Goal: Transaction & Acquisition: Purchase product/service

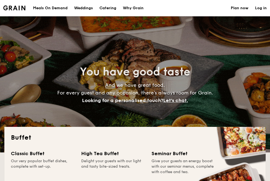
select select
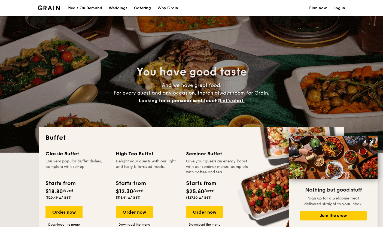
click at [83, 7] on div "Meals On Demand" at bounding box center [85, 8] width 35 height 16
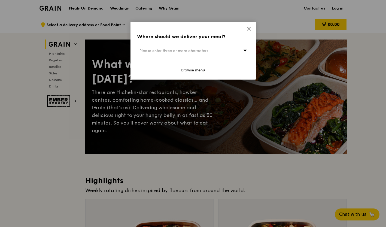
click at [220, 50] on div "Please enter three or more characters" at bounding box center [193, 51] width 112 height 13
type input "238880"
type input "[PERSON_NAME][EMAIL_ADDRESS][DOMAIN_NAME]"
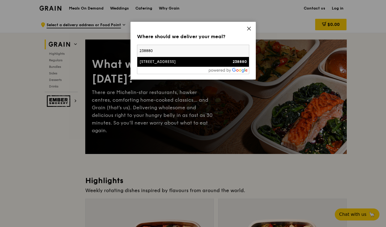
type input "238880"
click at [198, 62] on div "[STREET_ADDRESS]" at bounding box center [179, 61] width 81 height 5
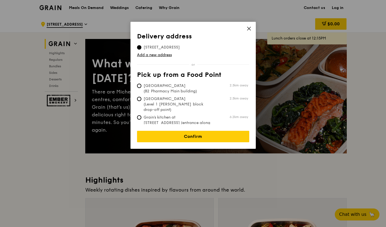
scroll to position [0, 0]
click at [177, 88] on span "[GEOGRAPHIC_DATA] (B2 Pharmacy Main building)" at bounding box center [177, 88] width 81 height 11
click at [141, 88] on input "[GEOGRAPHIC_DATA] (B2 Pharmacy Main building) 2.3km away" at bounding box center [139, 86] width 4 height 4
radio input "true"
click at [156, 46] on span "[STREET_ADDRESS]" at bounding box center [161, 47] width 49 height 5
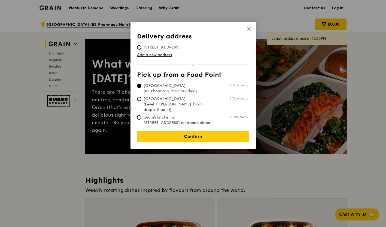
click at [141, 46] on input "[STREET_ADDRESS]" at bounding box center [139, 47] width 4 height 4
radio input "true"
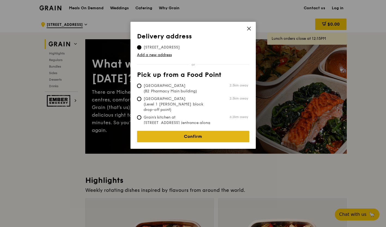
click at [189, 133] on link "Confirm" at bounding box center [193, 136] width 112 height 11
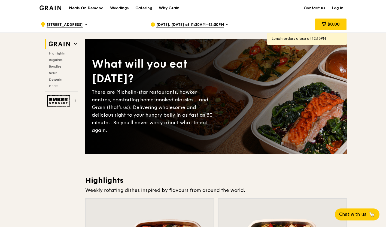
click at [200, 25] on span "[DATE], [DATE] at 11:30AM–12:30PM" at bounding box center [190, 25] width 68 height 6
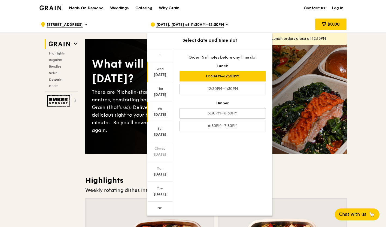
click at [163, 114] on div "[DATE]" at bounding box center [160, 114] width 24 height 5
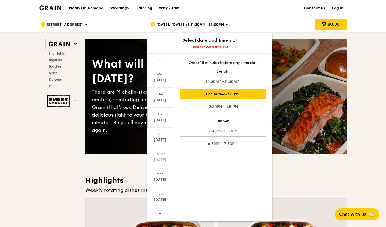
click at [232, 93] on div "11:30AM–12:30PM" at bounding box center [222, 94] width 86 height 10
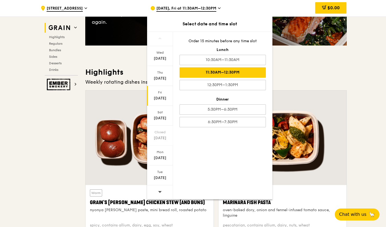
scroll to position [109, 0]
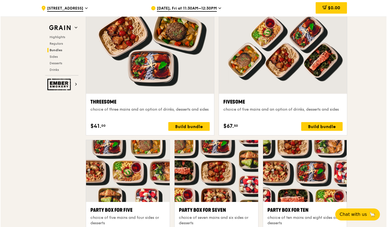
scroll to position [953, 0]
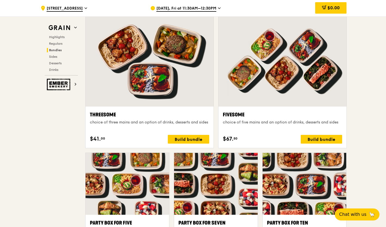
click at [237, 115] on div "Fivesome" at bounding box center [282, 115] width 119 height 8
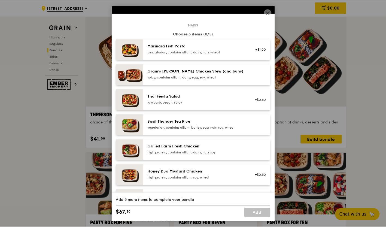
scroll to position [0, 0]
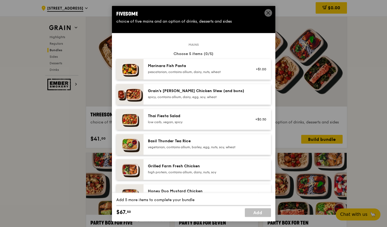
click at [267, 11] on icon at bounding box center [268, 12] width 5 height 5
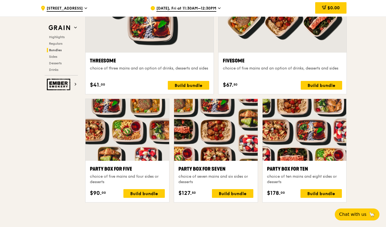
scroll to position [1007, 0]
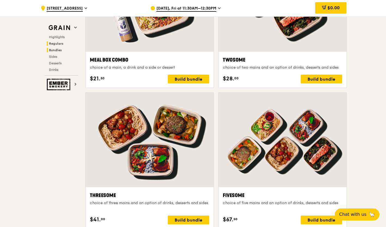
click at [58, 42] on span "Regulars" at bounding box center [56, 44] width 14 height 4
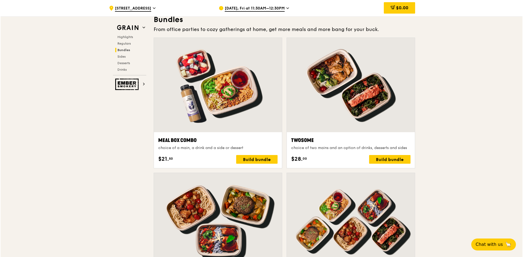
scroll to position [794, 0]
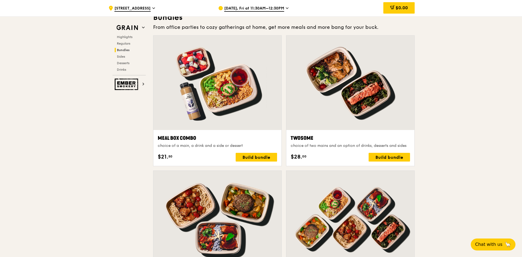
click at [303, 135] on div "Twosome" at bounding box center [350, 139] width 119 height 8
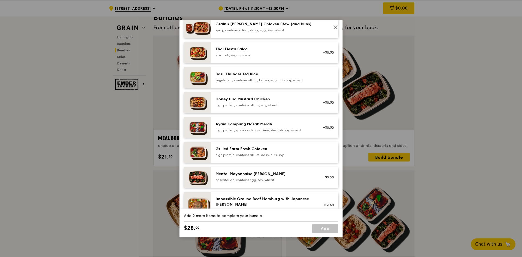
scroll to position [81, 0]
click at [335, 26] on icon at bounding box center [336, 27] width 5 height 5
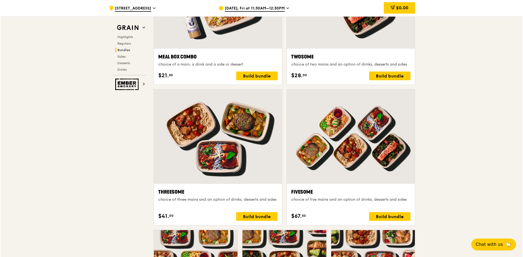
scroll to position [875, 0]
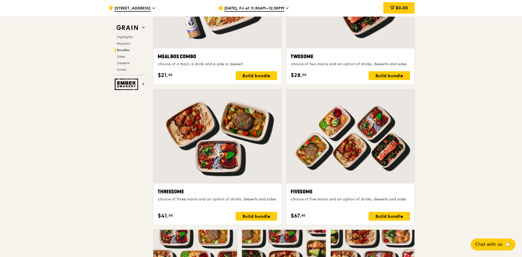
click at [364, 135] on div at bounding box center [350, 136] width 128 height 95
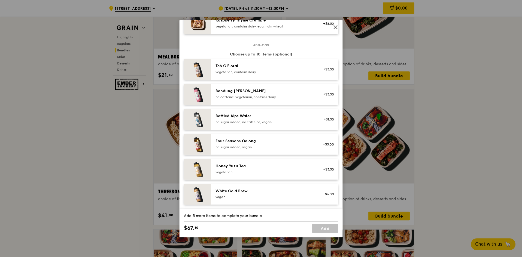
scroll to position [544, 0]
click at [335, 26] on icon at bounding box center [335, 26] width 3 height 3
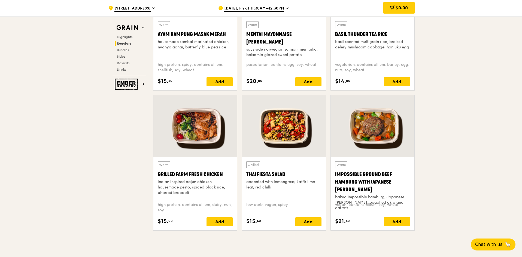
scroll to position [549, 0]
click at [289, 133] on div at bounding box center [284, 127] width 84 height 62
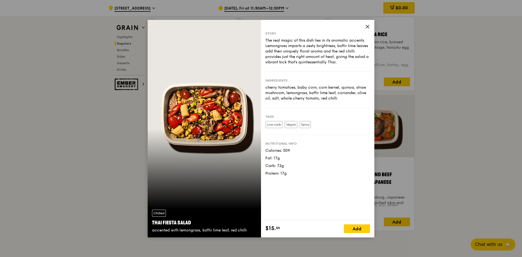
click at [368, 26] on icon at bounding box center [367, 26] width 5 height 5
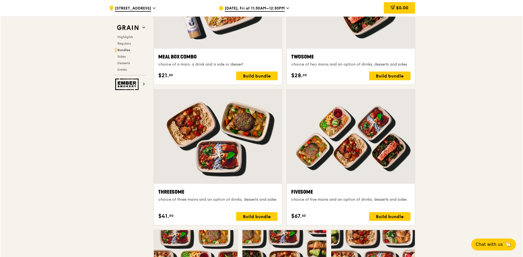
scroll to position [875, 0]
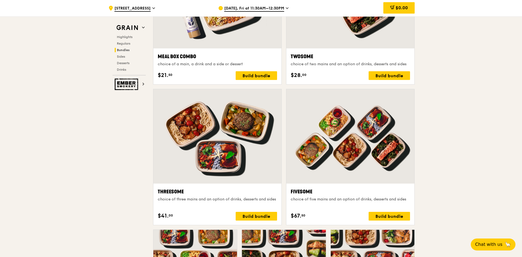
click at [341, 155] on div at bounding box center [350, 136] width 128 height 95
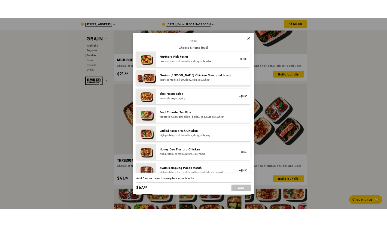
scroll to position [28, 0]
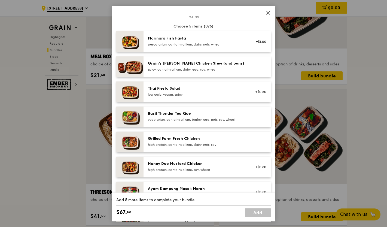
click at [194, 93] on div "low carb, vegan, spicy" at bounding box center [197, 94] width 98 height 4
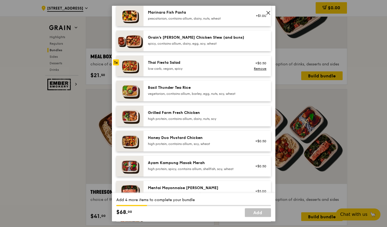
scroll to position [54, 0]
click at [188, 115] on div "Grilled Farm Fresh Chicken high protein, contains allium, dairy, nuts, soy" at bounding box center [197, 115] width 98 height 11
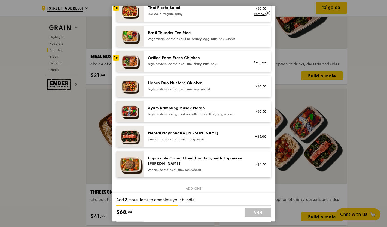
scroll to position [108, 0]
click at [206, 132] on div "Mentai Mayonnaise [PERSON_NAME]" at bounding box center [197, 132] width 98 height 5
click at [185, 135] on div "Mentai Mayonnaise [PERSON_NAME]" at bounding box center [197, 132] width 98 height 5
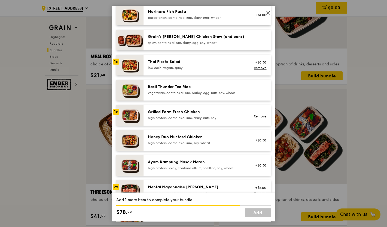
scroll to position [54, 0]
click at [182, 115] on div "Grilled Farm Fresh Chicken" at bounding box center [197, 111] width 98 height 5
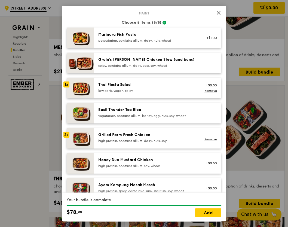
scroll to position [31, 0]
